Goal: Task Accomplishment & Management: Use online tool/utility

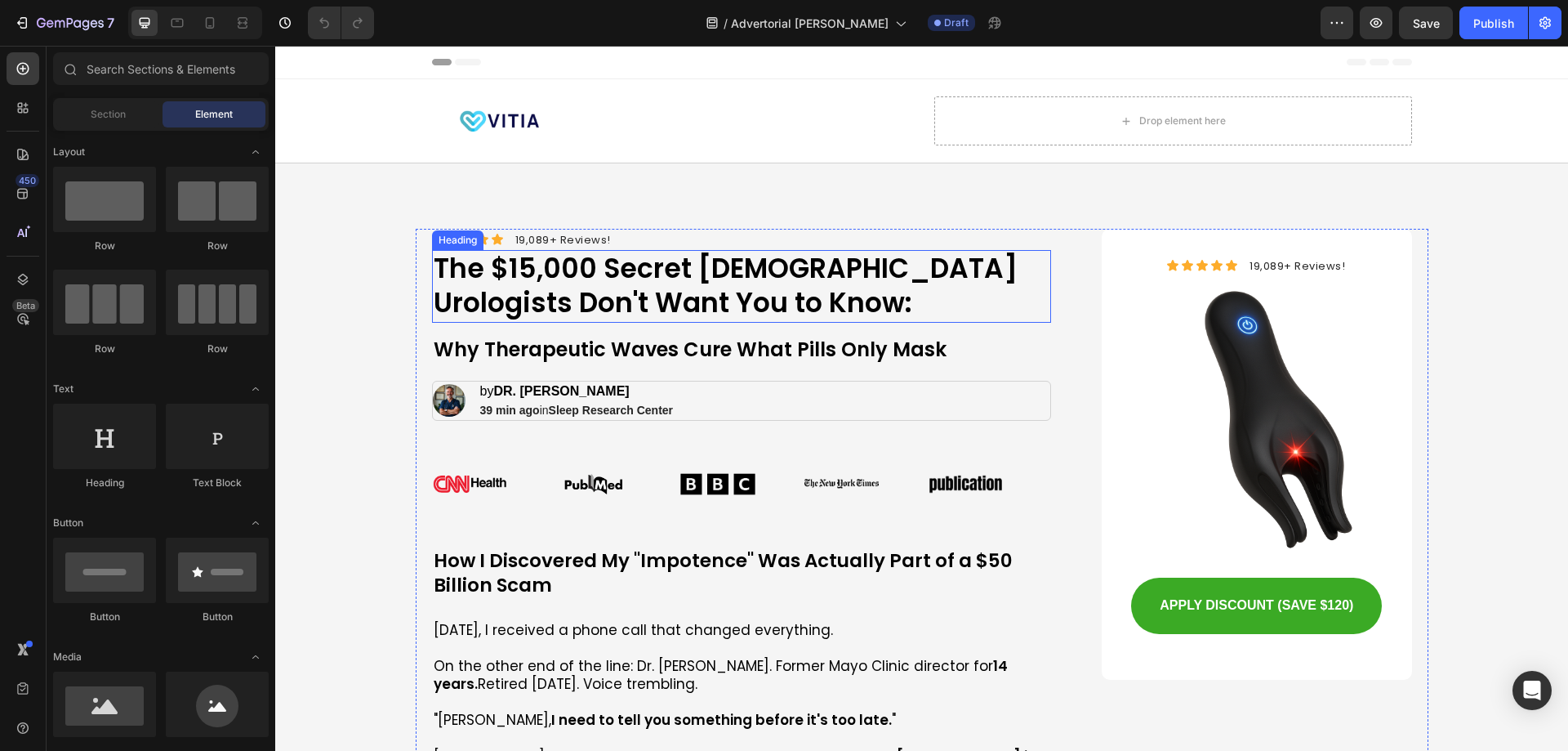
click at [688, 304] on h1 "The $15,000 Secret [DEMOGRAPHIC_DATA] Urologists Don't Want You to Know:" at bounding box center [742, 287] width 620 height 74
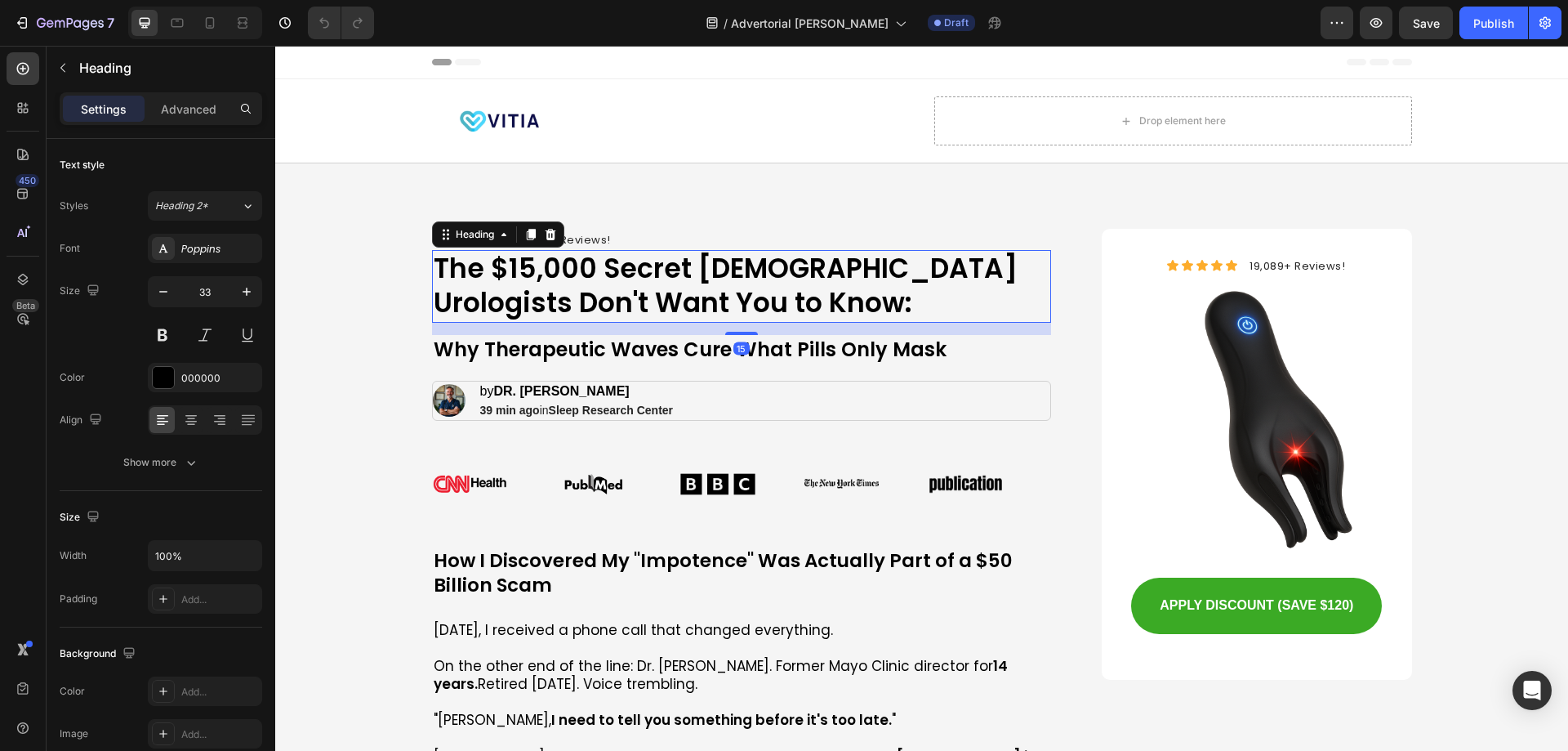
click at [670, 287] on h1 "The $15,000 Secret [DEMOGRAPHIC_DATA] Urologists Don't Want You to Know:" at bounding box center [742, 287] width 620 height 74
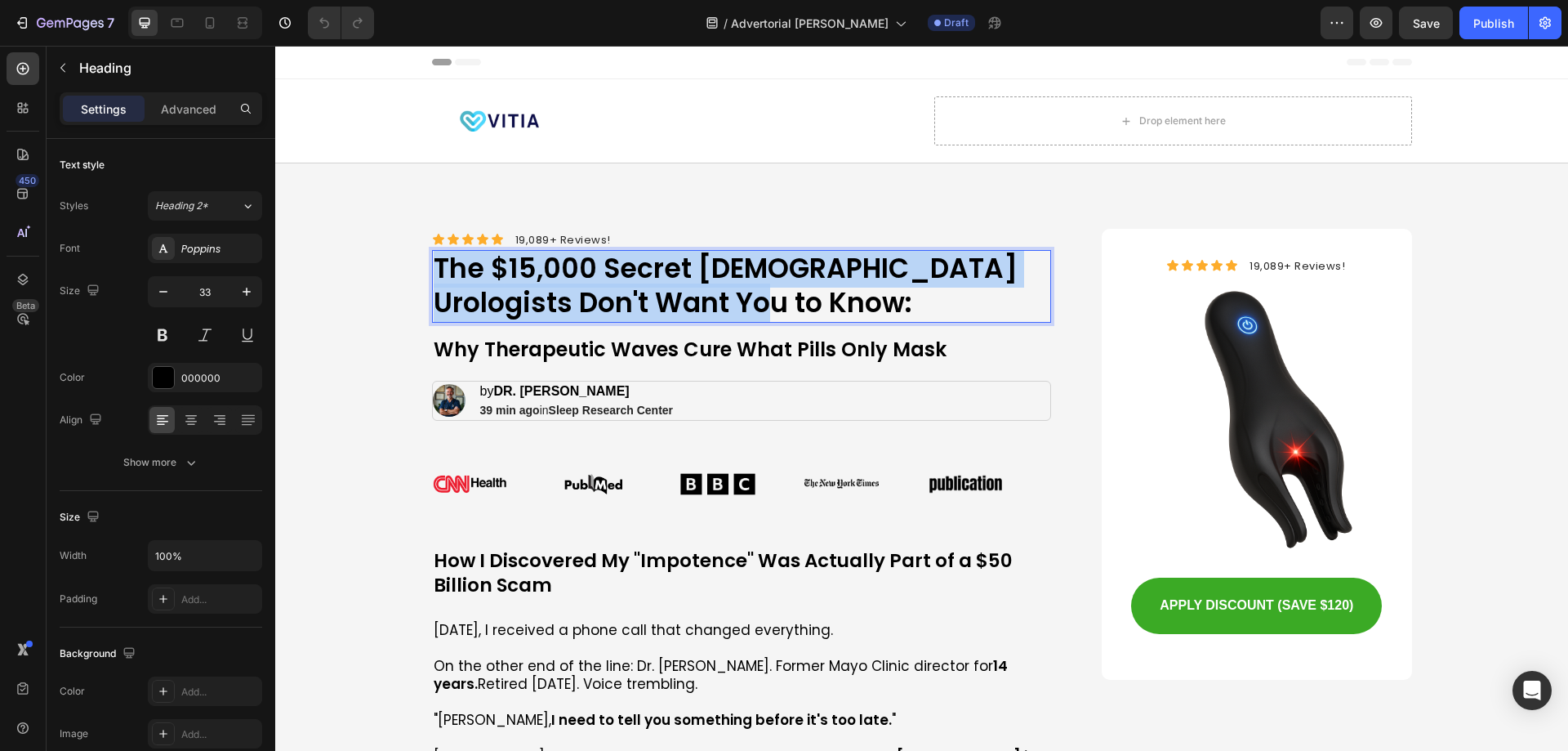
copy p "The $15,000 Secret [DEMOGRAPHIC_DATA] Urologists Don't Want You to Know:"
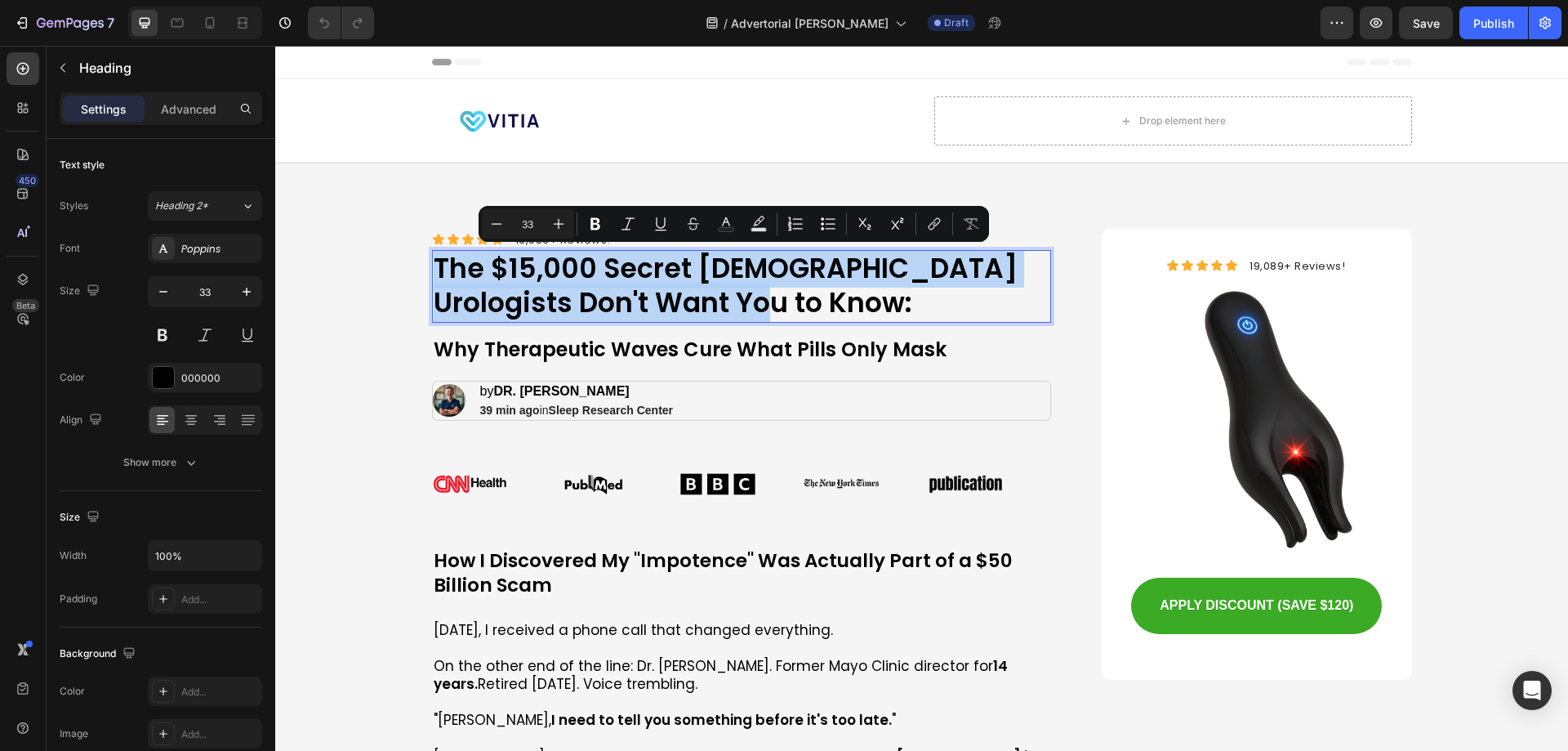
click at [690, 305] on p "The $15,000 Secret [DEMOGRAPHIC_DATA] Urologists Don't Want You to Know:" at bounding box center [742, 286] width 617 height 70
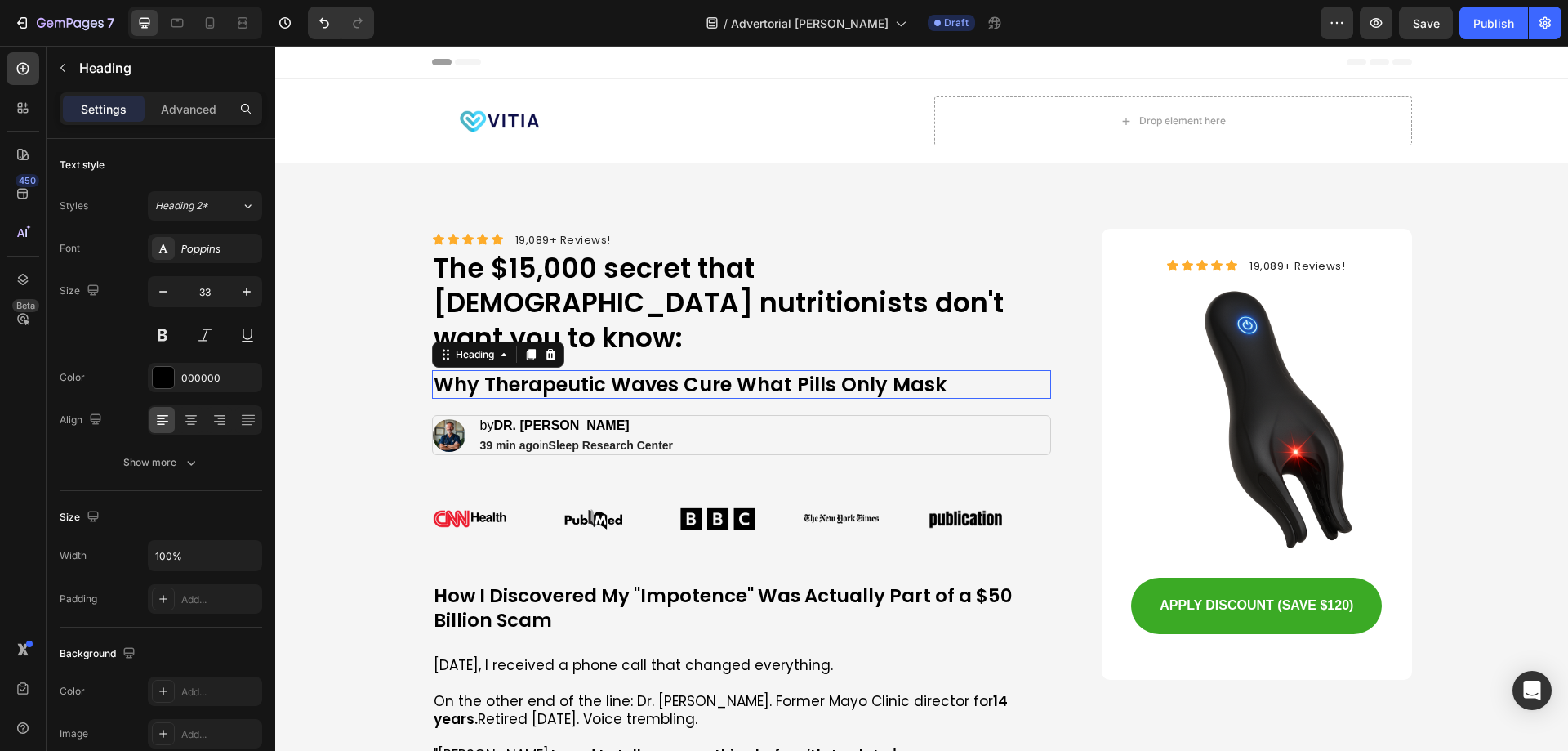
click at [545, 371] on h1 "Why Therapeutic Waves Cure What Pills Only Mask" at bounding box center [742, 384] width 620 height 29
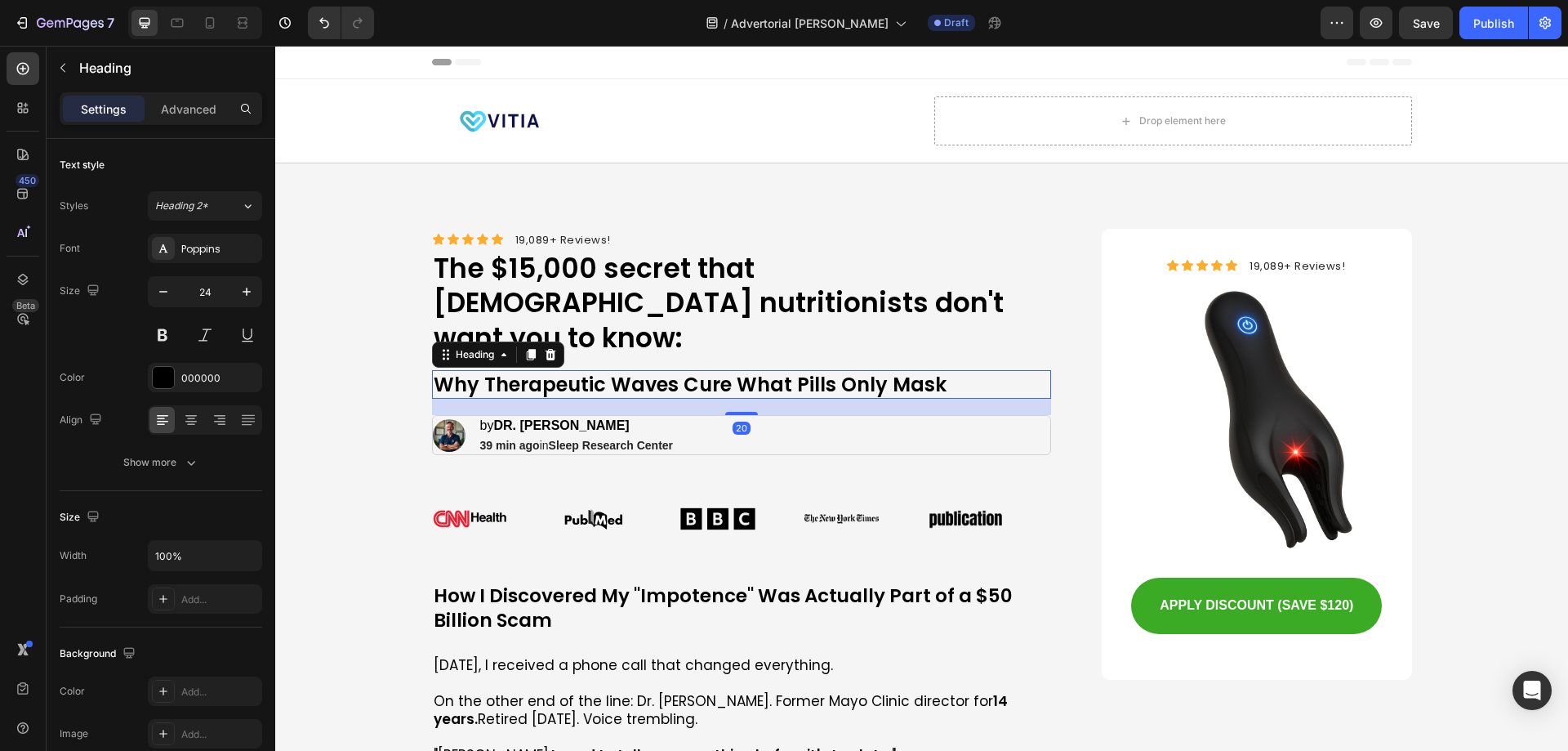
click at [599, 371] on h1 "Why Therapeutic Waves Cure What Pills Only Mask" at bounding box center [742, 384] width 620 height 29
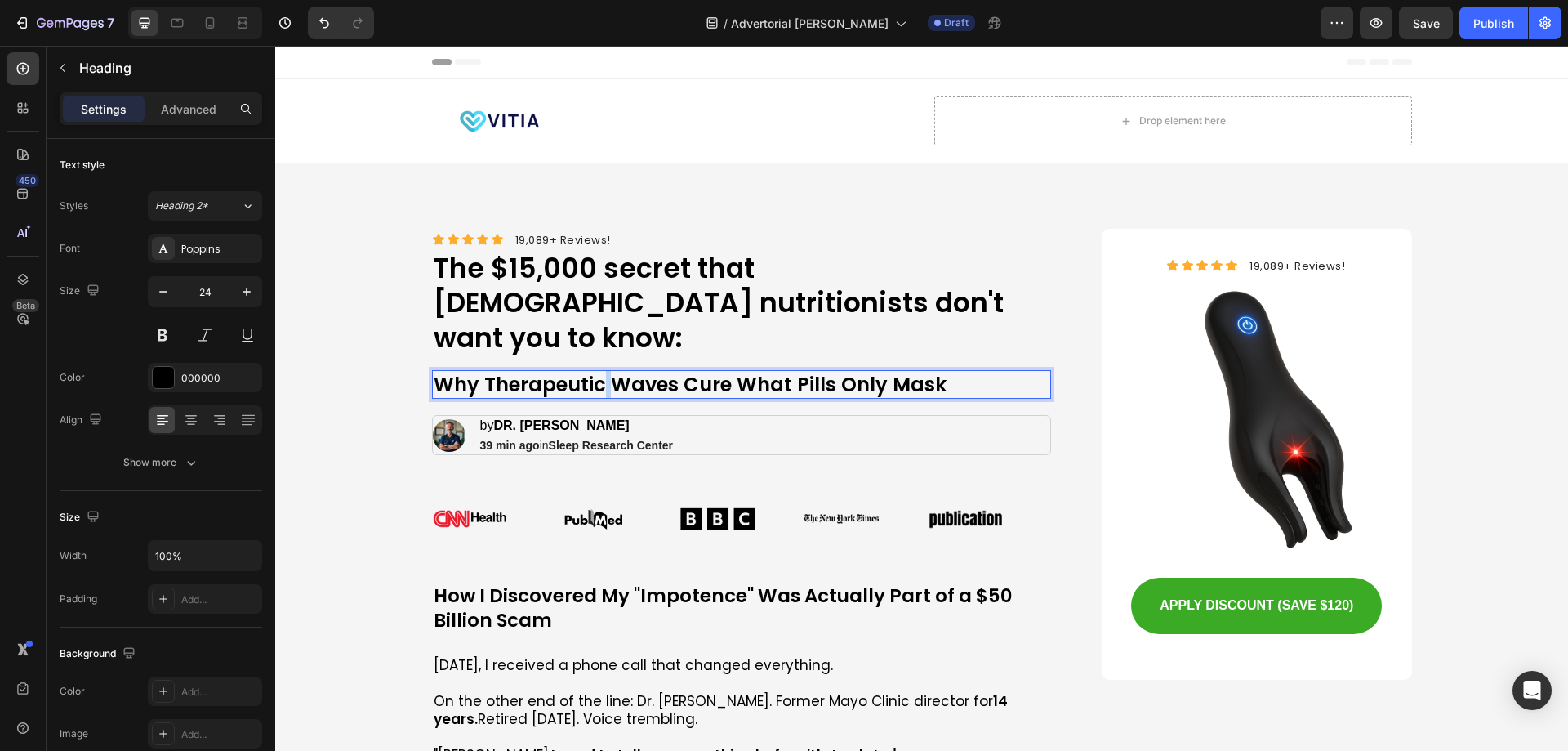
click at [599, 372] on p "Why Therapeutic Waves Cure What Pills Only Mask" at bounding box center [742, 384] width 617 height 26
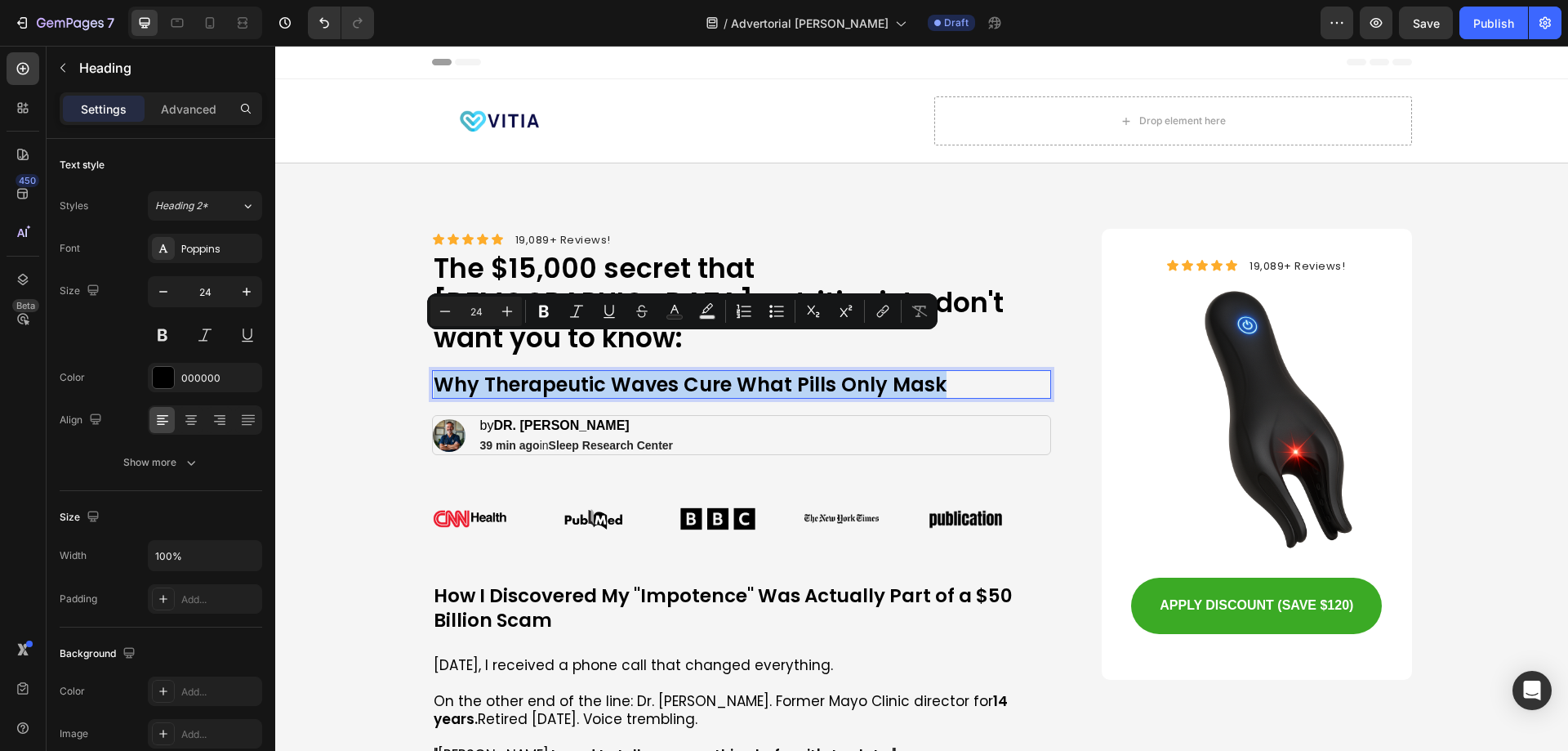
click at [976, 372] on p "Why Therapeutic Waves Cure What Pills Only Mask" at bounding box center [742, 384] width 617 height 26
